Goal: Information Seeking & Learning: Understand process/instructions

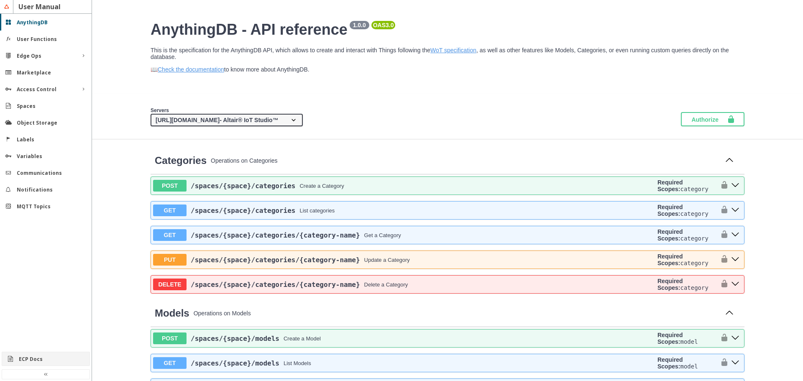
click at [0, 0] on slot "ECP Docs" at bounding box center [0, 0] width 0 height 0
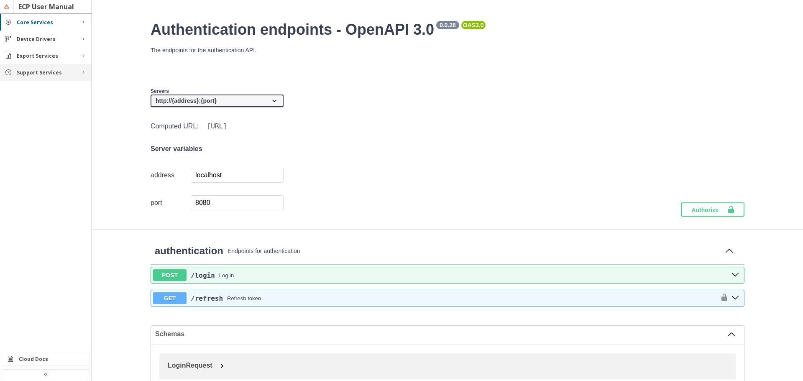
click at [0, 0] on slot "Support Services" at bounding box center [0, 0] width 0 height 0
click at [0, 0] on slot "Rules" at bounding box center [0, 0] width 0 height 0
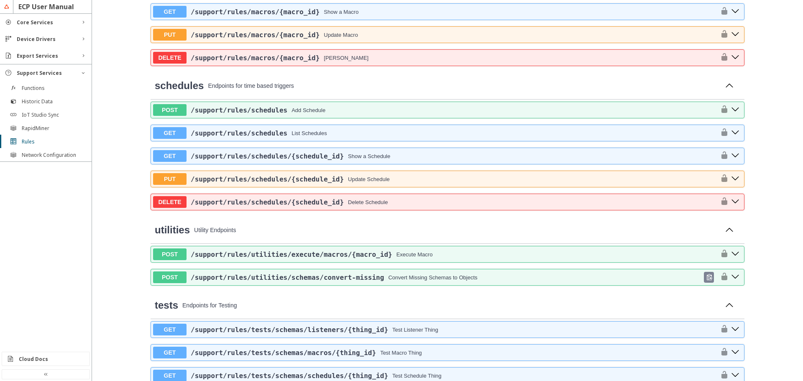
scroll to position [544, 0]
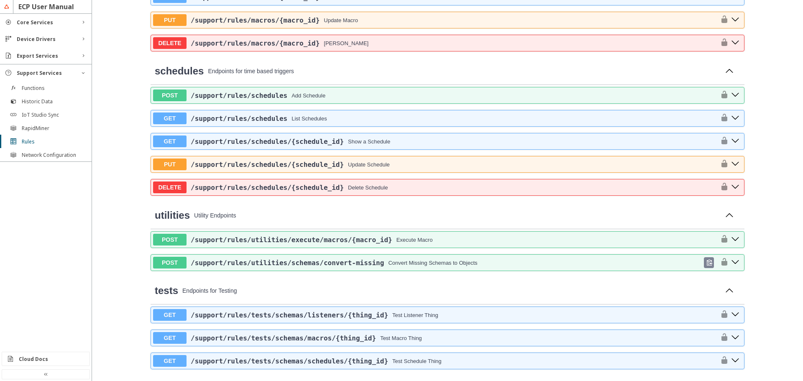
click at [310, 260] on span "/support /rules /utilities /schemas /convert-missing" at bounding box center [287, 263] width 193 height 8
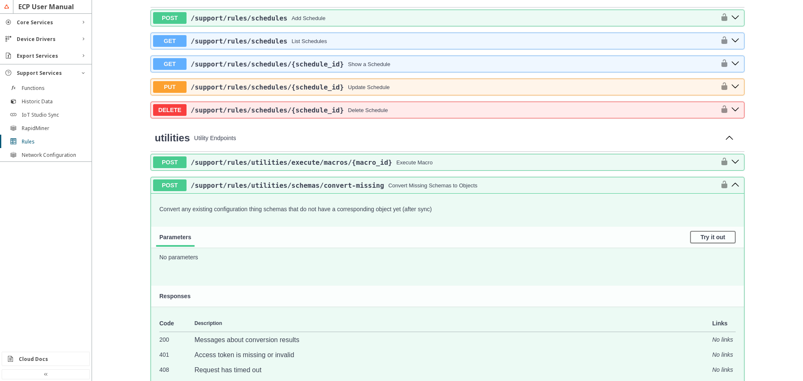
scroll to position [627, 0]
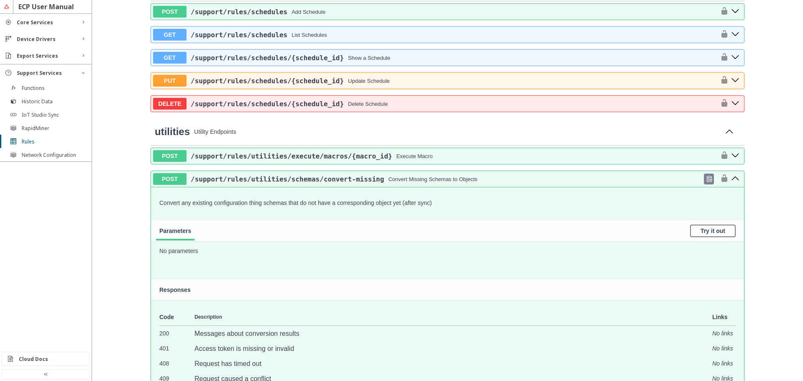
click at [707, 181] on icon at bounding box center [710, 179] width 6 height 6
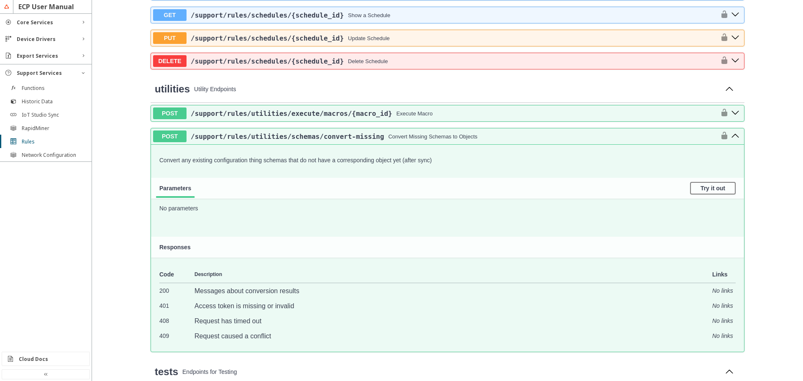
scroll to position [711, 0]
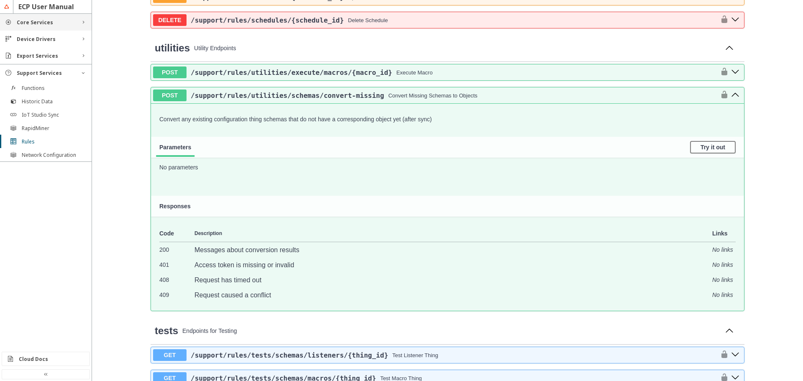
click at [0, 0] on slot "Core Services" at bounding box center [0, 0] width 0 height 0
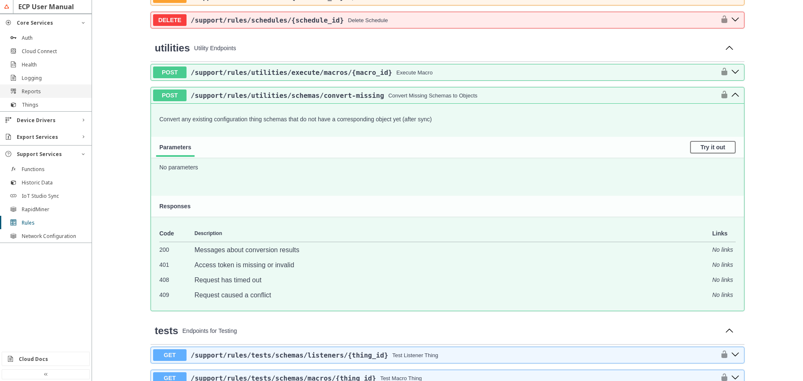
click at [31, 96] on div "Reports" at bounding box center [46, 91] width 92 height 13
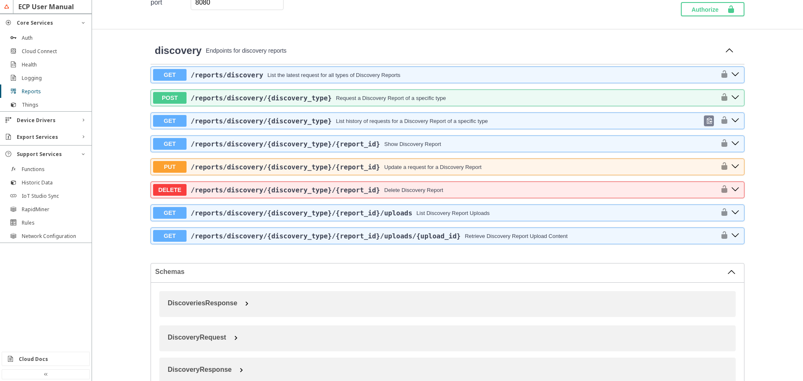
scroll to position [195, 0]
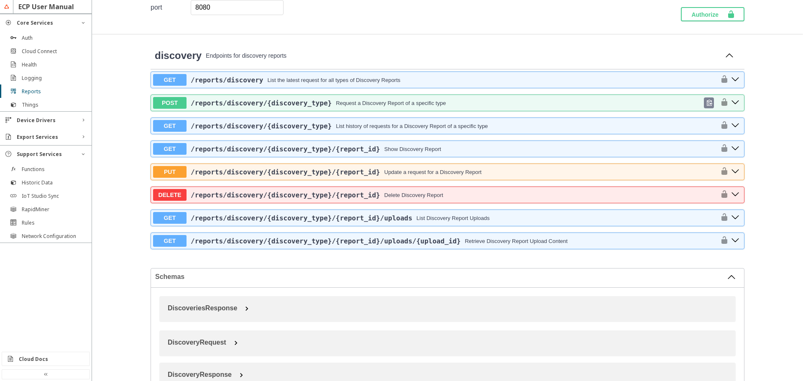
click at [205, 103] on span "/reports /discovery /{discovery_type}" at bounding box center [261, 103] width 141 height 8
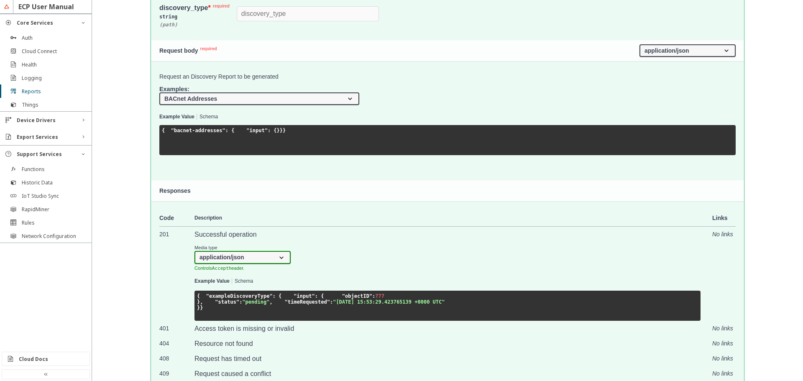
scroll to position [446, 0]
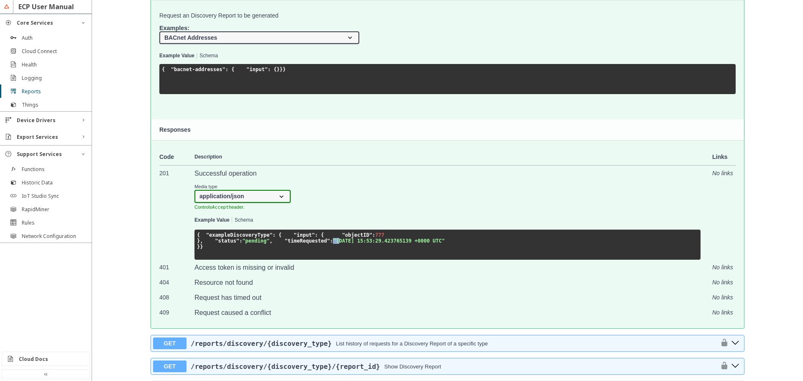
click at [258, 250] on code "{ "exampleDiscoveryType" : { "input" : { "objectID" : 777 }, "status" : "pendin…" at bounding box center [321, 241] width 248 height 18
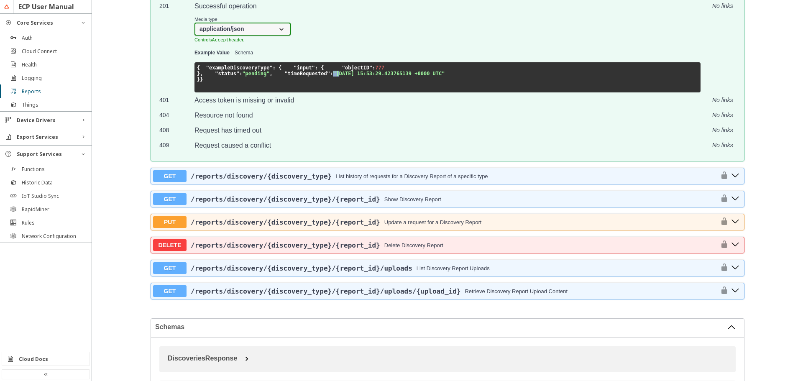
scroll to position [572, 0]
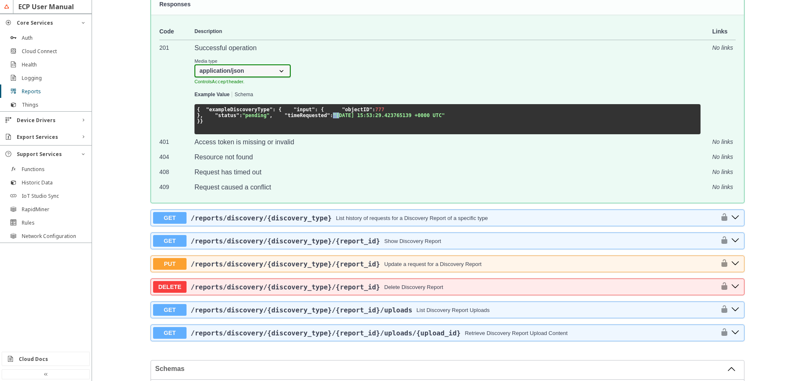
click at [256, 72] on select "application/json" at bounding box center [243, 70] width 96 height 13
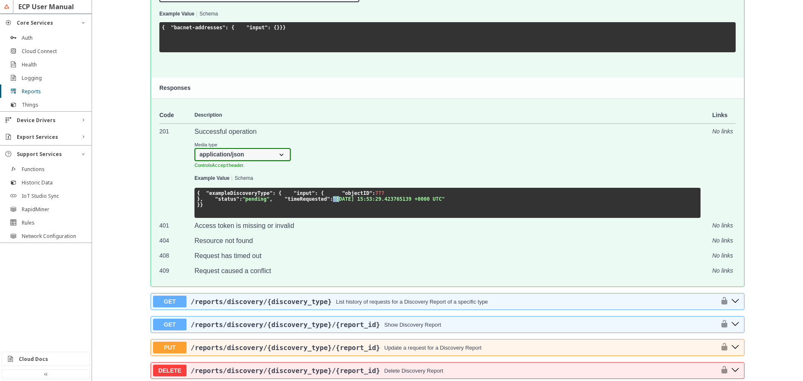
scroll to position [405, 0]
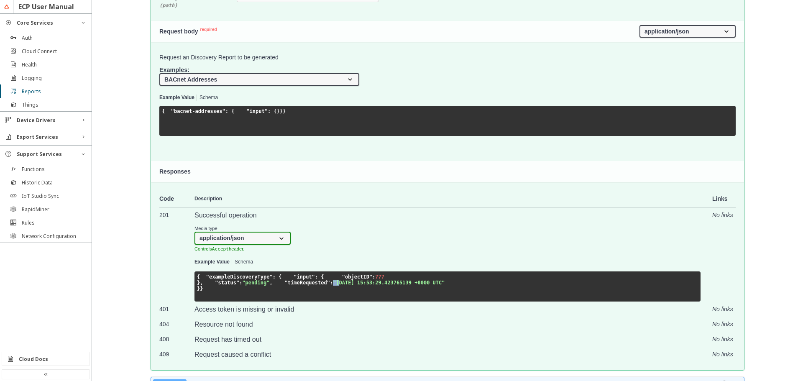
click at [245, 80] on select "BACnet Addresses BACnet Data Point Instances for Device OPC-UA Find Servers usi…" at bounding box center [259, 79] width 200 height 13
click at [159, 73] on select "BACnet Addresses BACnet Data Point Instances for Device OPC-UA Find Servers usi…" at bounding box center [259, 79] width 200 height 13
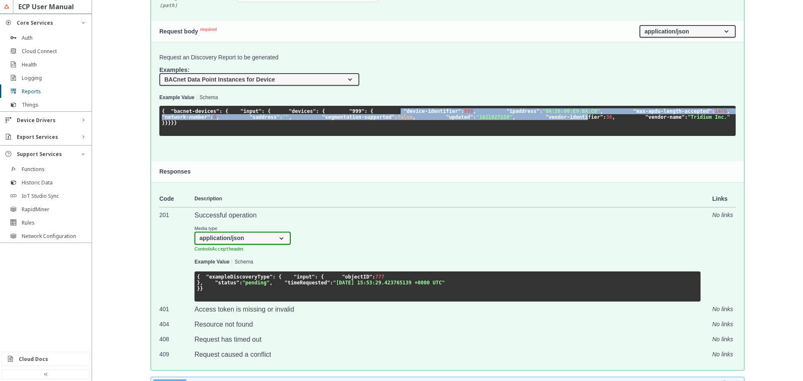
drag, startPoint x: 184, startPoint y: 141, endPoint x: 227, endPoint y: 183, distance: 59.8
click at [226, 126] on code "{ "bacnet-devices" : { "input" : { "devices" : { "999" : { "device-identifier" …" at bounding box center [461, 117] width 599 height 18
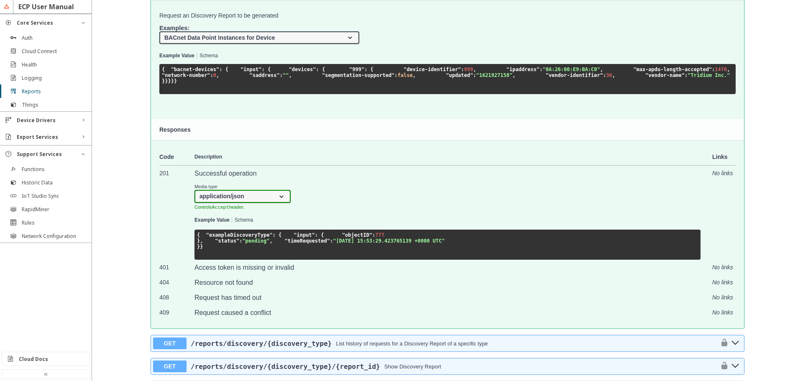
click at [217, 94] on pre "{ "bacnet-devices" : { "input" : { "devices" : { "999" : { "device-identifier" …" at bounding box center [447, 79] width 576 height 30
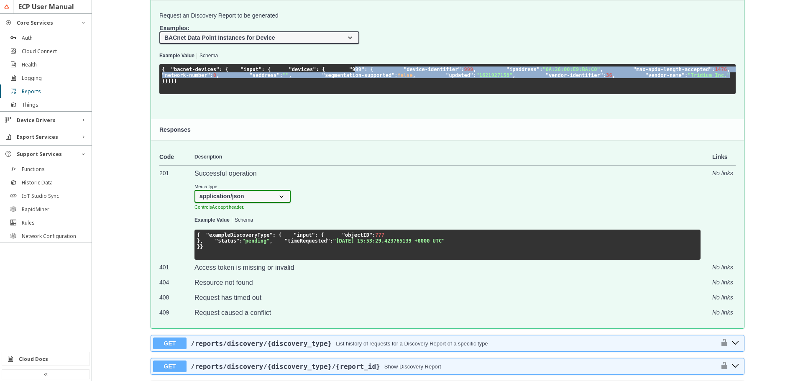
drag, startPoint x: 185, startPoint y: 96, endPoint x: 265, endPoint y: 143, distance: 93.1
click at [265, 84] on code "{ "bacnet-devices" : { "input" : { "devices" : { "999" : { "device-identifier" …" at bounding box center [461, 76] width 599 height 18
click at [688, 78] on span ""Tridium Inc."" at bounding box center [709, 75] width 42 height 6
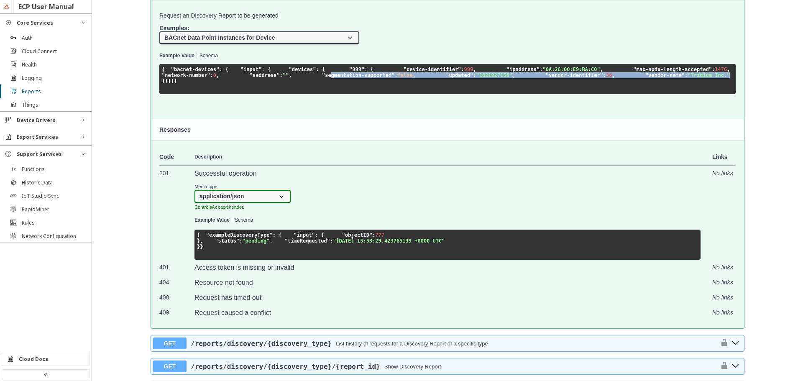
drag, startPoint x: 272, startPoint y: 145, endPoint x: 194, endPoint y: 125, distance: 80.7
click at [194, 94] on pre "{ "bacnet-devices" : { "input" : { "devices" : { "999" : { "device-identifier" …" at bounding box center [447, 79] width 576 height 30
click at [250, 78] on span ""saddress"" at bounding box center [265, 75] width 30 height 6
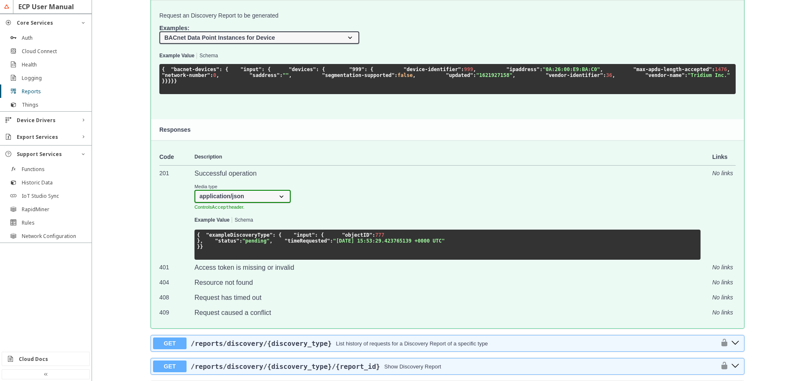
scroll to position [363, 0]
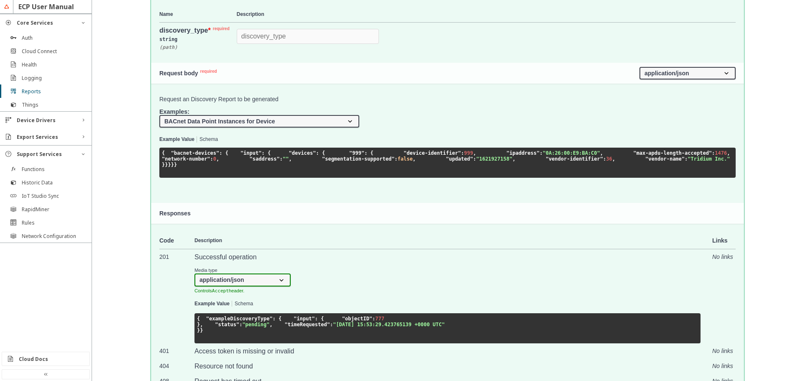
click at [222, 119] on select "BACnet Addresses BACnet Data Point Instances for Device OPC-UA Find Servers usi…" at bounding box center [259, 121] width 200 height 13
select select "bacnet_addresses"
click at [159, 115] on select "BACnet Addresses BACnet Data Point Instances for Device OPC-UA Find Servers usi…" at bounding box center [259, 121] width 200 height 13
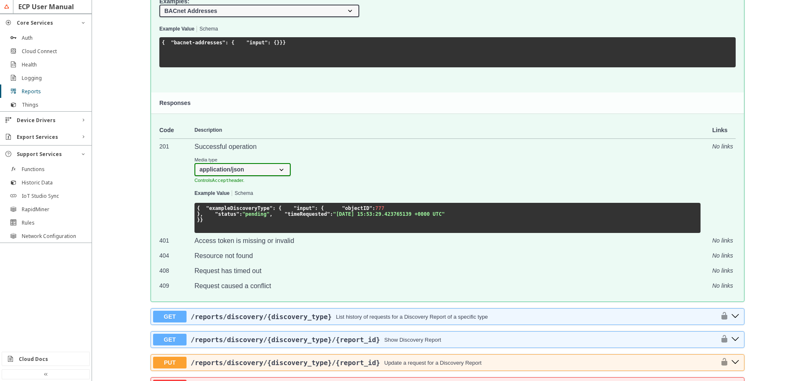
scroll to position [530, 0]
